Goal: Use online tool/utility

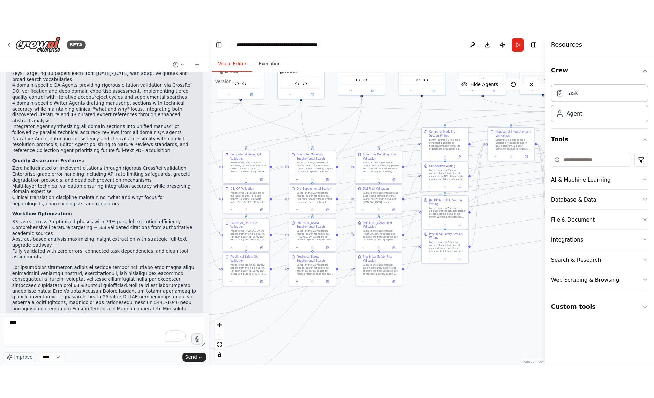
scroll to position [31800, 0]
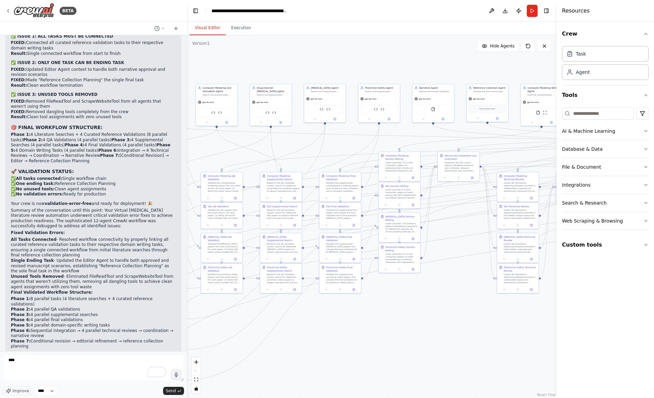
drag, startPoint x: 315, startPoint y: 313, endPoint x: 317, endPoint y: 380, distance: 67.1
click at [317, 297] on div ".deletable-edge-delete-btn { width: 20px; height: 20px; border: 0px solid #ffff…" at bounding box center [372, 216] width 370 height 363
click at [194, 9] on button "Toggle Left Sidebar" at bounding box center [195, 10] width 9 height 9
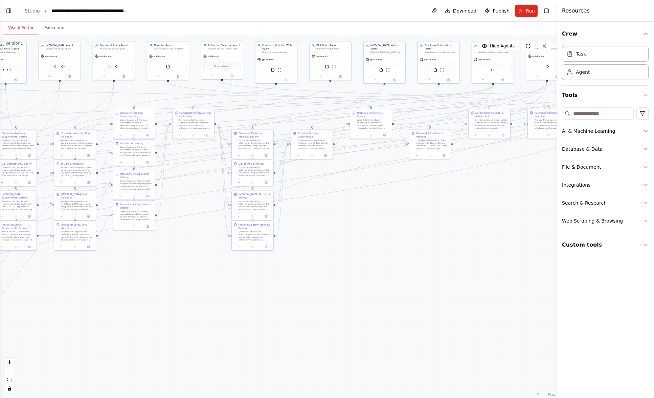
drag, startPoint x: 293, startPoint y: 344, endPoint x: 213, endPoint y: 302, distance: 89.8
click at [213, 297] on div ".deletable-edge-delete-btn { width: 20px; height: 20px; border: 0px solid #ffff…" at bounding box center [278, 216] width 557 height 363
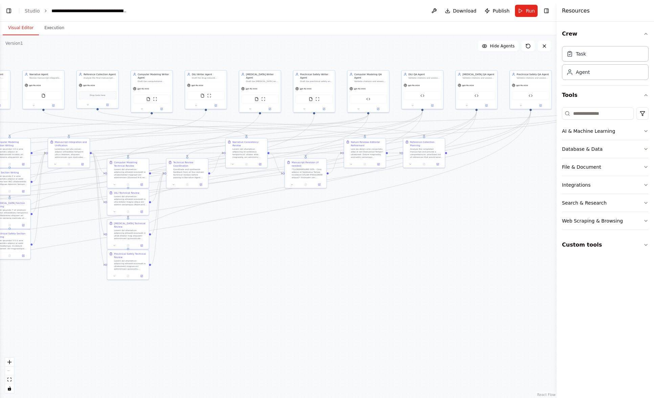
drag, startPoint x: 380, startPoint y: 265, endPoint x: 246, endPoint y: 296, distance: 137.0
click at [246, 296] on div ".deletable-edge-delete-btn { width: 20px; height: 20px; border: 0px solid #ffff…" at bounding box center [278, 216] width 557 height 363
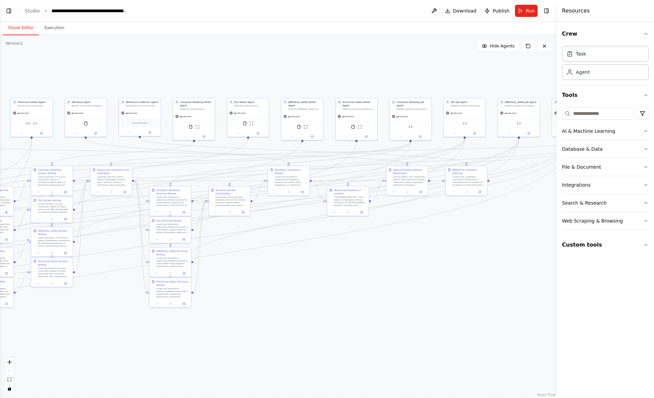
drag, startPoint x: 395, startPoint y: 233, endPoint x: 450, endPoint y: 258, distance: 59.9
click at [450, 258] on div ".deletable-edge-delete-btn { width: 20px; height: 20px; border: 0px solid #ffff…" at bounding box center [278, 216] width 557 height 363
click at [7, 9] on button "Toggle Left Sidebar" at bounding box center [8, 10] width 9 height 9
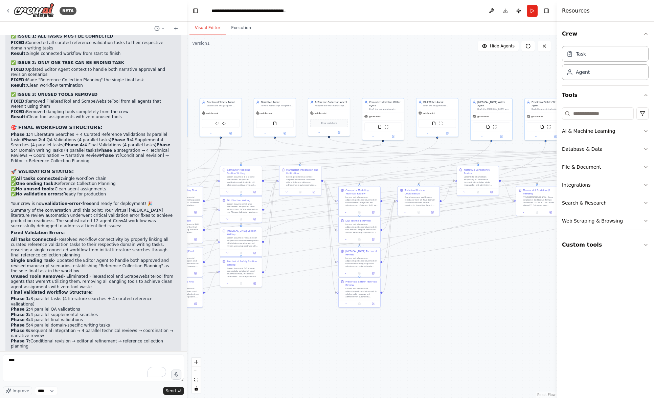
scroll to position [32197, 0]
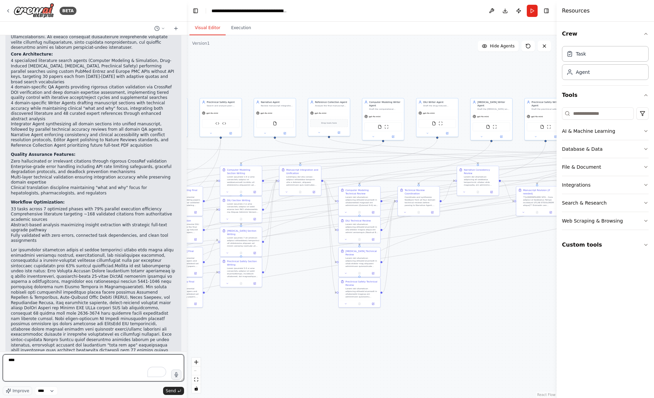
click at [29, 297] on textarea "***" at bounding box center [93, 367] width 181 height 27
type textarea "**********"
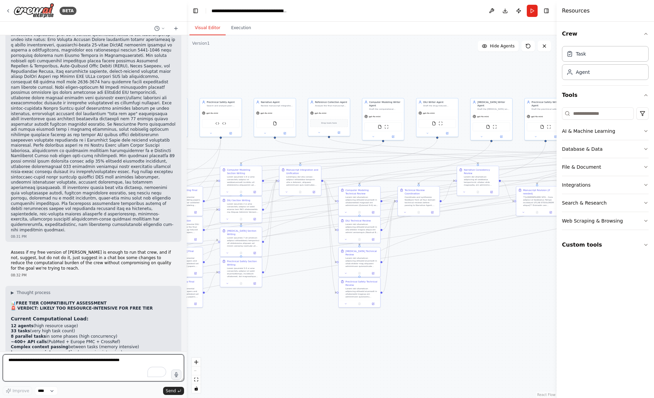
scroll to position [32431, 0]
type textarea "**********"
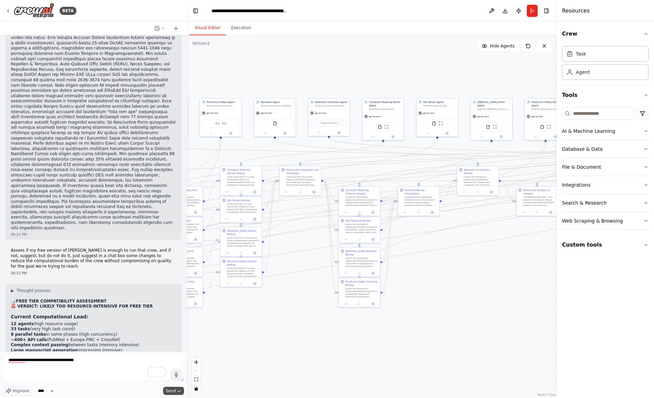
click at [174, 297] on span "Send" at bounding box center [171, 390] width 10 height 5
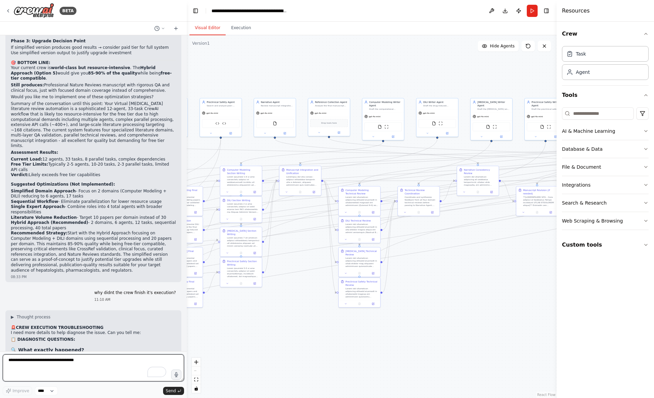
scroll to position [33217, 0]
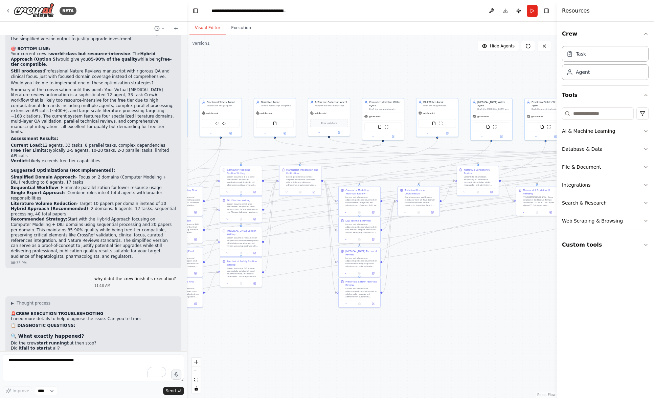
drag, startPoint x: 158, startPoint y: 194, endPoint x: 9, endPoint y: 166, distance: 151.3
copy div "⏱️ 600 SECOND TIMEOUT DIAGNOSIS 🎯 CONFIRMED: FREE TIER EXECUTION LIMIT Problem:…"
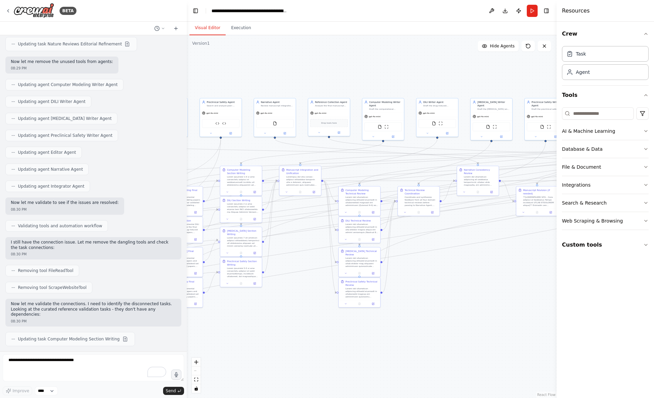
scroll to position [31258, 0]
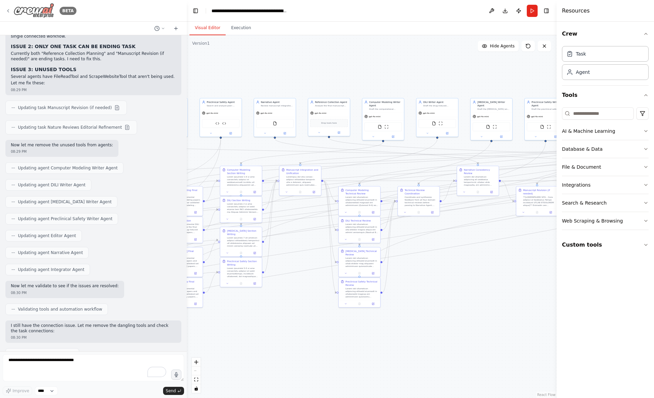
click at [8, 9] on icon at bounding box center [7, 10] width 5 height 5
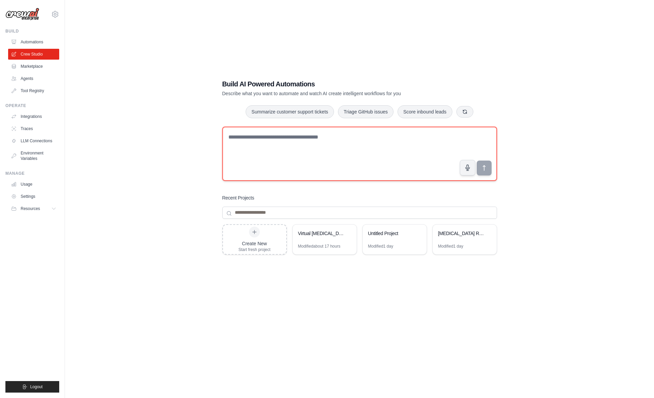
click at [308, 146] on textarea at bounding box center [359, 154] width 275 height 54
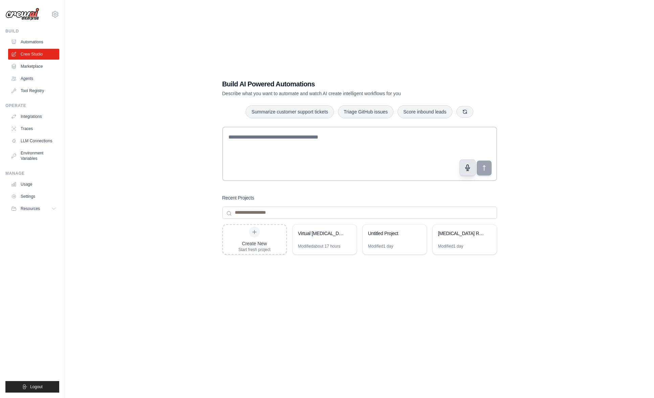
click at [469, 167] on icon "button" at bounding box center [468, 168] width 4 height 6
click at [469, 169] on circle "button" at bounding box center [468, 168] width 6 height 6
type textarea "**********"
